Goal: Task Accomplishment & Management: Manage account settings

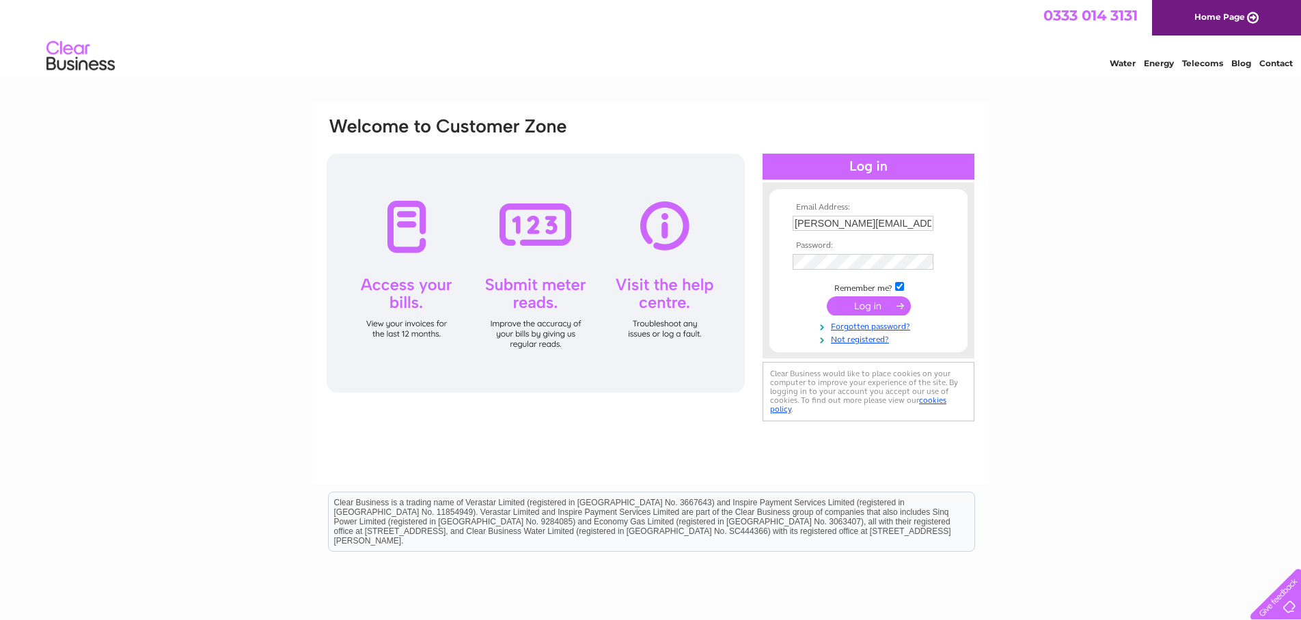
click at [877, 305] on input "submit" at bounding box center [869, 306] width 84 height 19
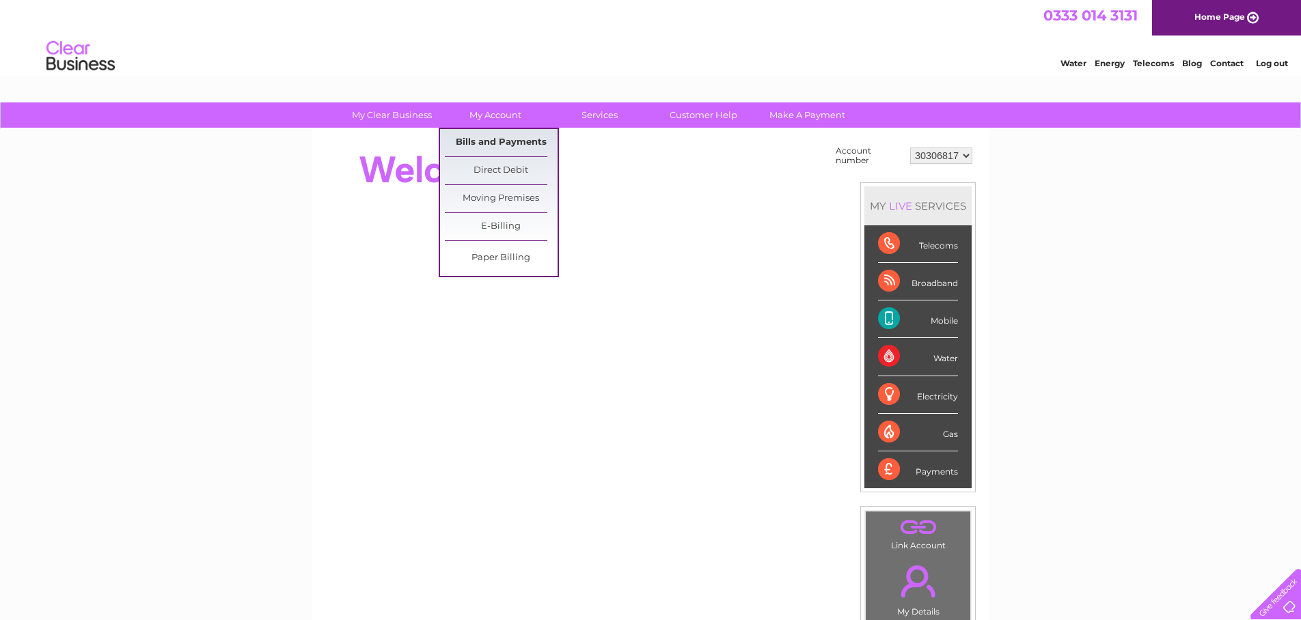
click at [499, 143] on link "Bills and Payments" at bounding box center [501, 142] width 113 height 27
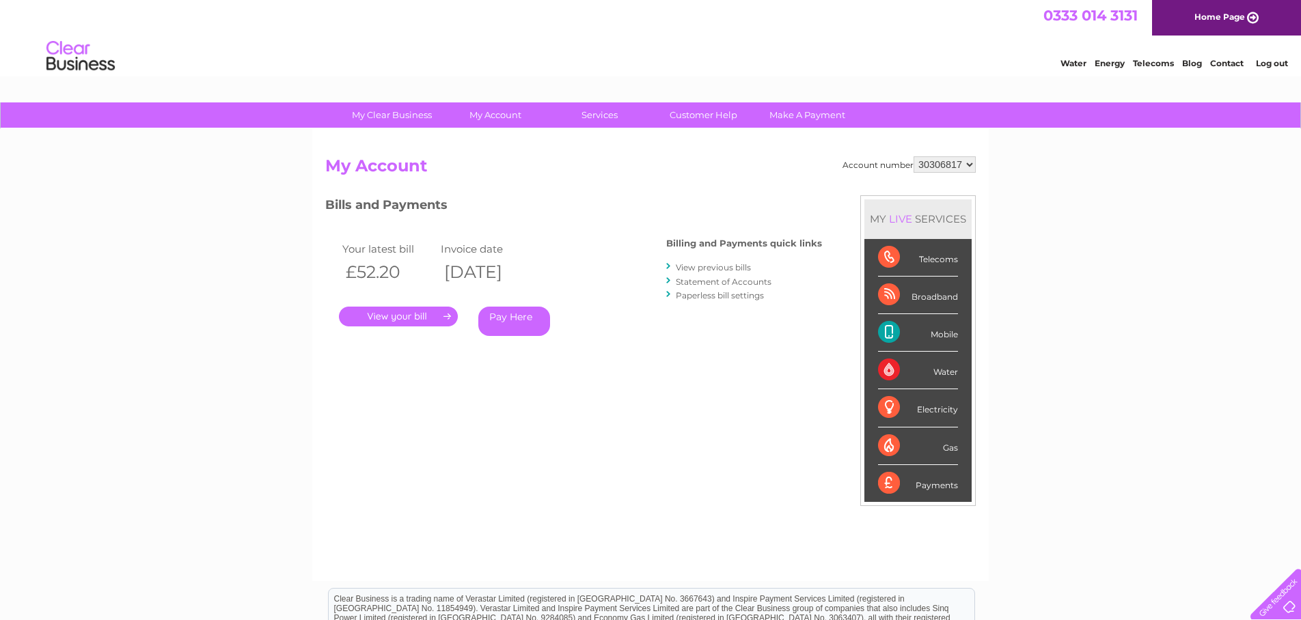
click at [406, 317] on link "." at bounding box center [398, 317] width 119 height 20
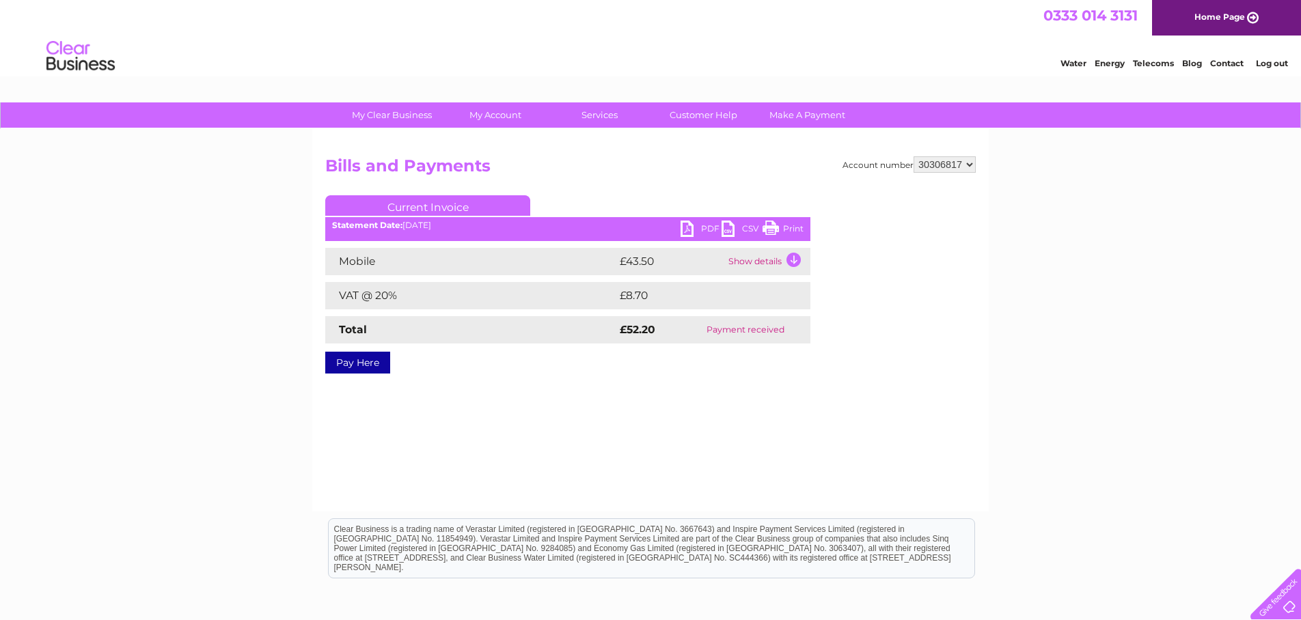
click at [704, 230] on link "PDF" at bounding box center [701, 231] width 41 height 20
